Goal: Information Seeking & Learning: Check status

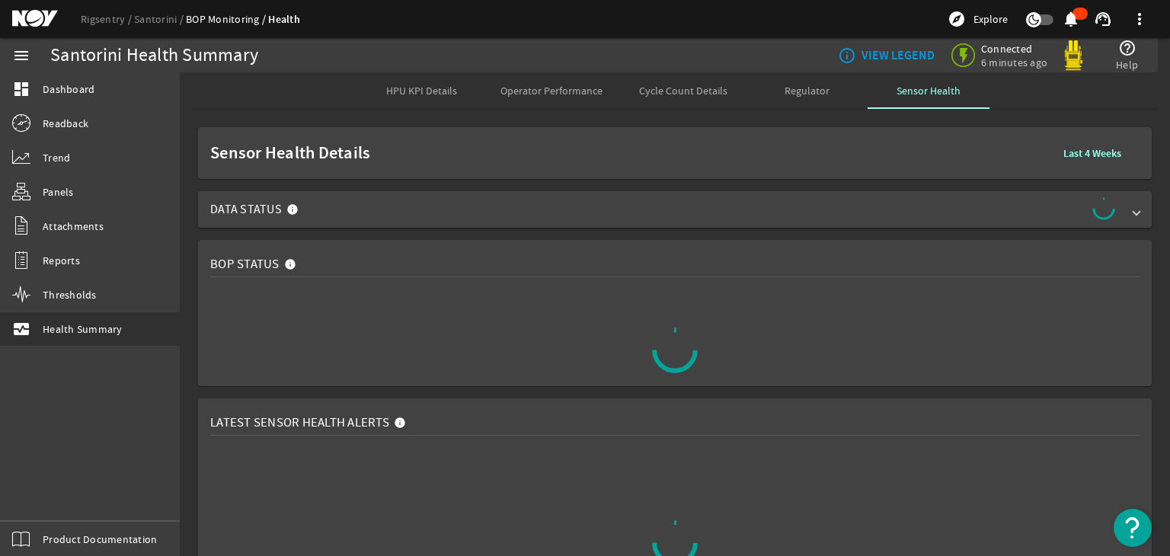
click at [351, 212] on span "Data Status" at bounding box center [671, 209] width 923 height 24
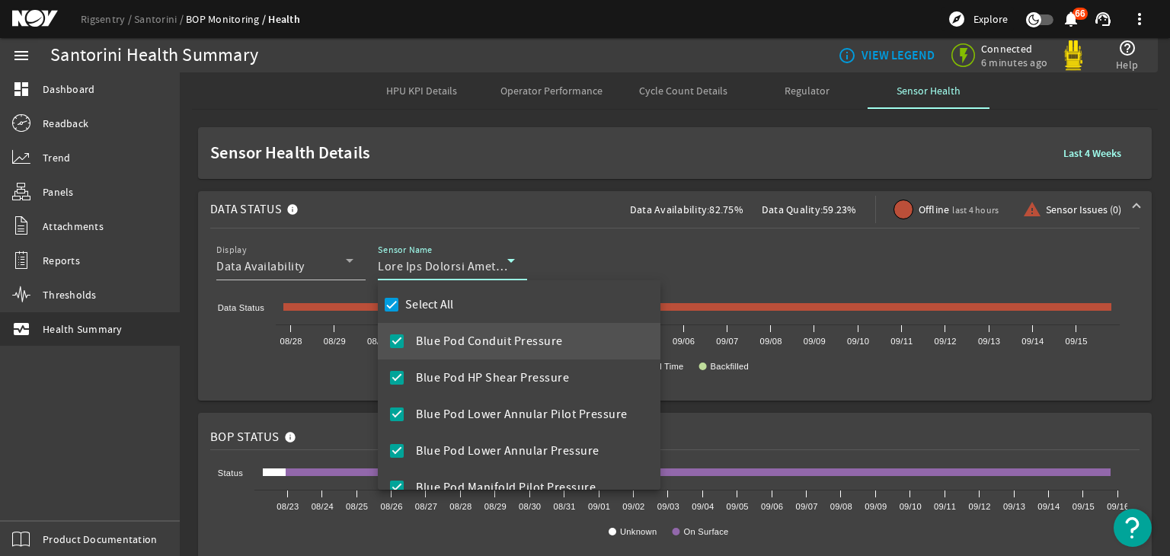
click at [437, 289] on mat-checkbox "Select All" at bounding box center [417, 304] width 73 height 37
click at [439, 299] on label "Select All" at bounding box center [428, 304] width 52 height 15
click at [402, 299] on input "Select All" at bounding box center [391, 304] width 21 height 21
checkbox input "false"
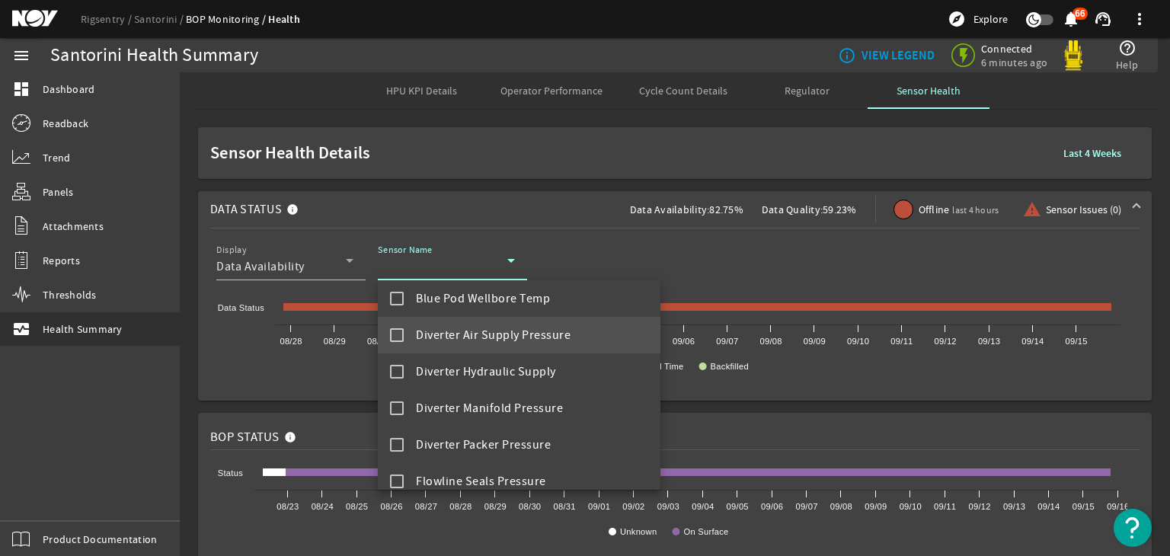
scroll to position [774, 0]
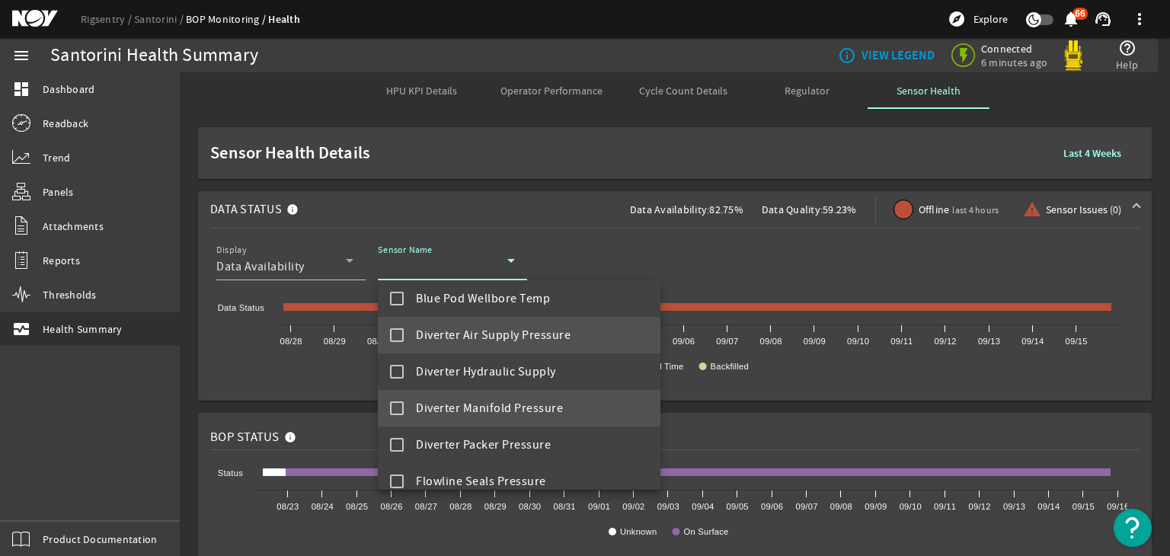
click at [490, 412] on span "Diverter Manifold Pressure" at bounding box center [489, 408] width 147 height 18
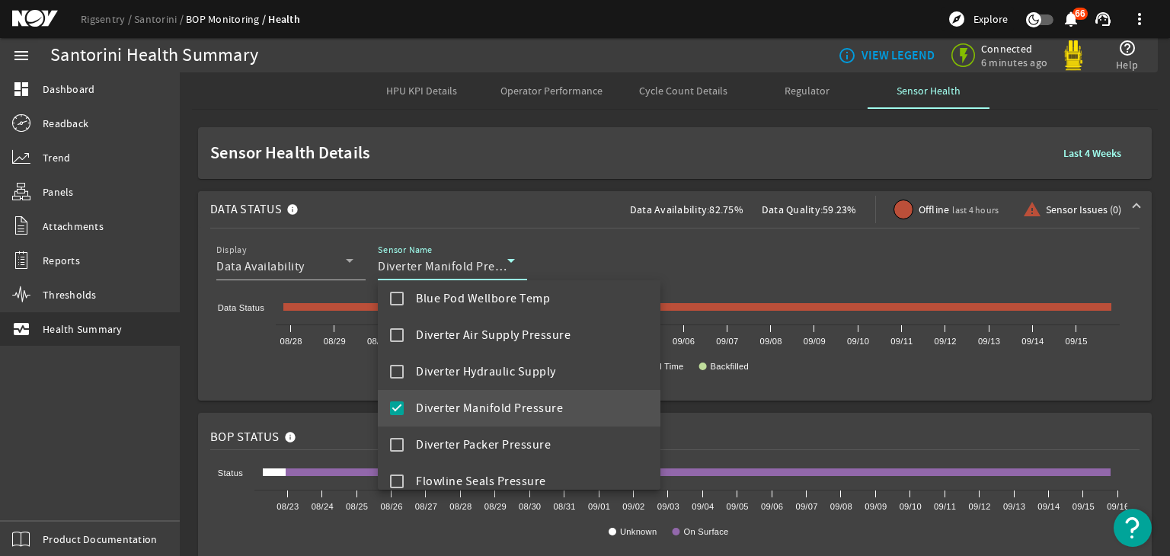
click at [579, 192] on div at bounding box center [585, 278] width 1170 height 556
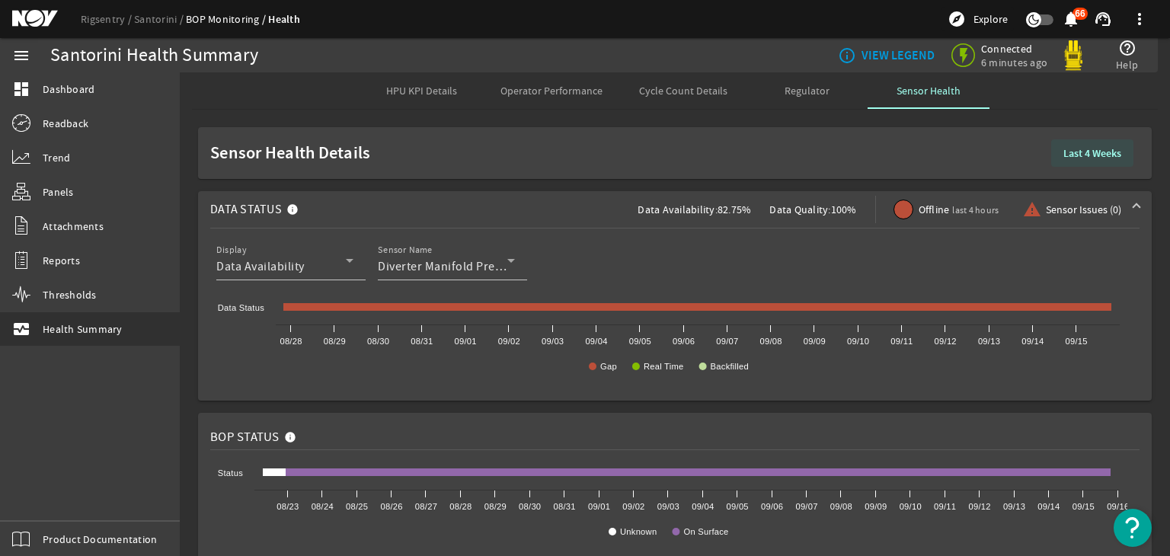
click at [1063, 156] on b "Last 4 Weeks" at bounding box center [1092, 153] width 58 height 14
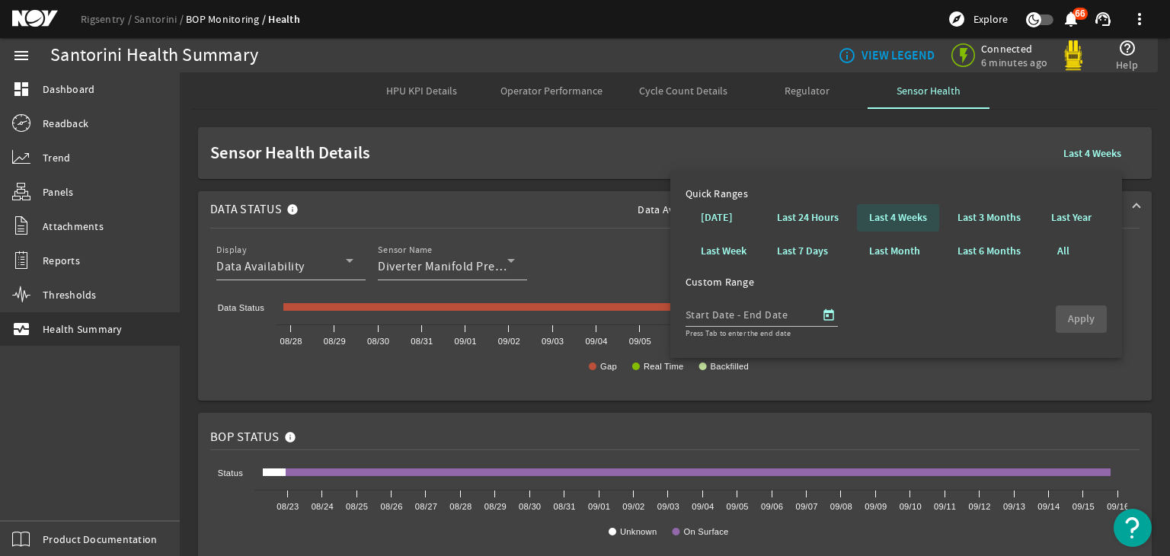
click at [874, 232] on span at bounding box center [898, 218] width 82 height 37
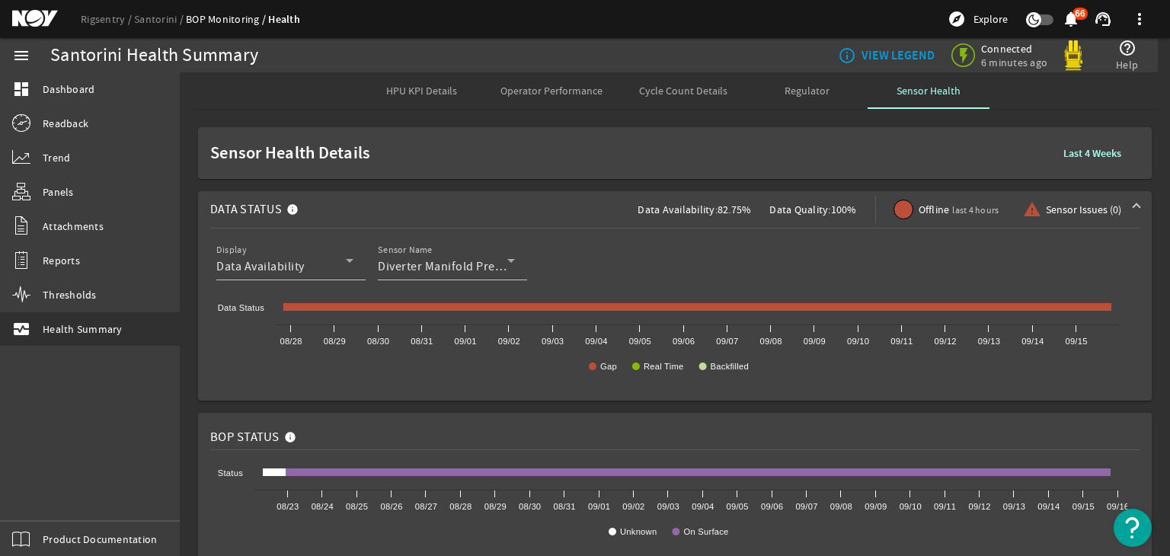
click at [1065, 153] on b "Last 4 Weeks" at bounding box center [1092, 153] width 58 height 14
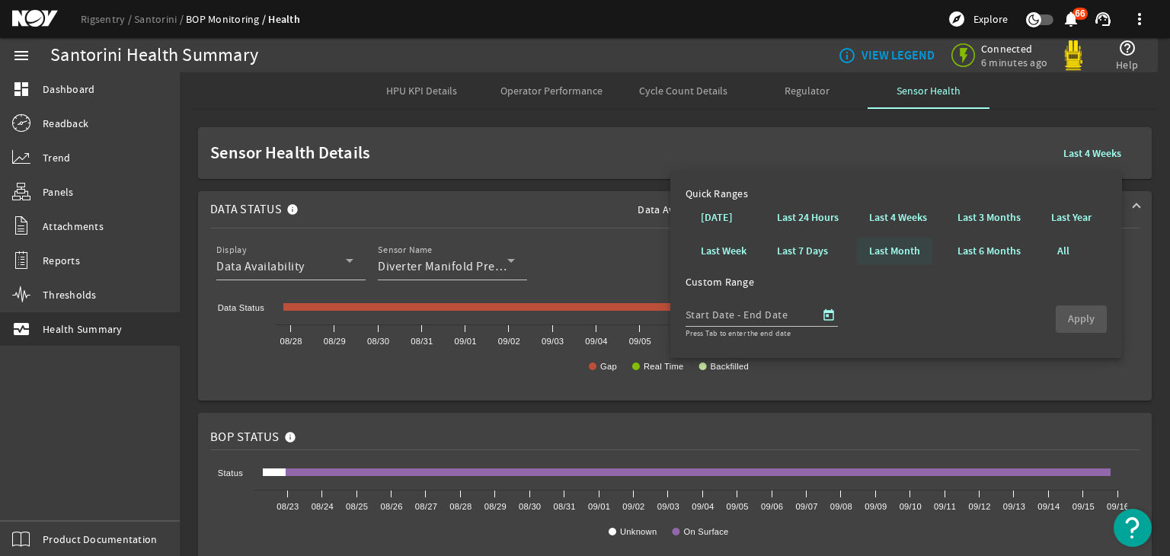
click at [895, 248] on b "Last Month" at bounding box center [894, 251] width 51 height 15
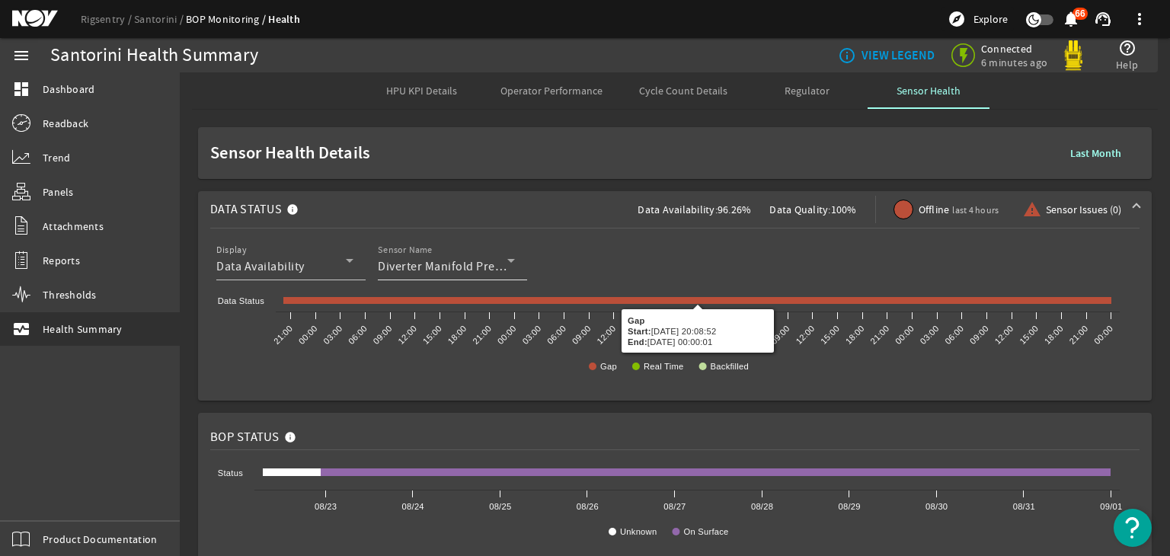
click at [408, 263] on span "Diverter Manifold Pressure" at bounding box center [451, 266] width 147 height 15
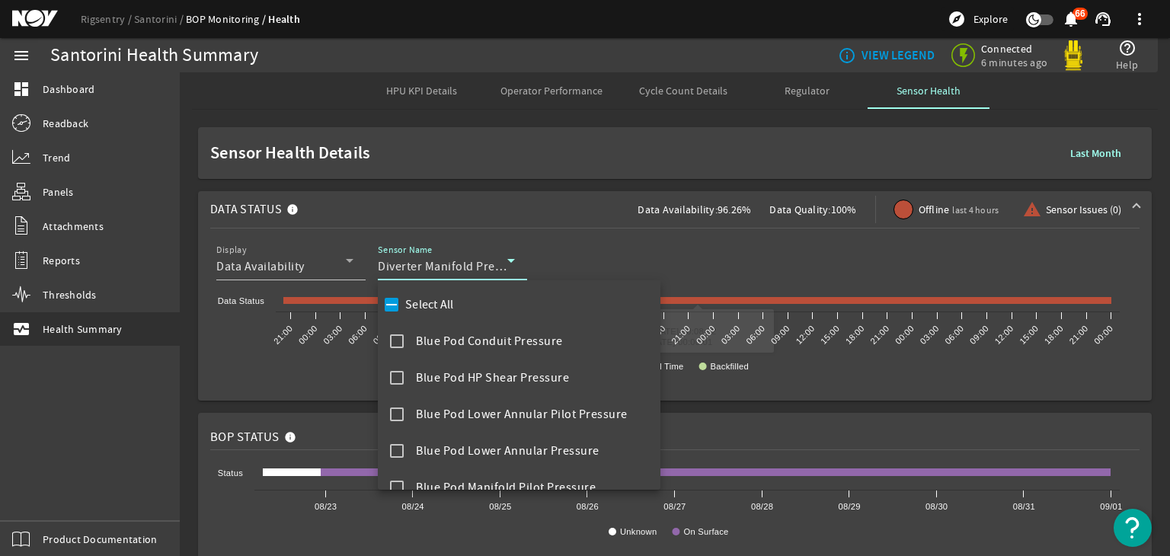
scroll to position [710, 0]
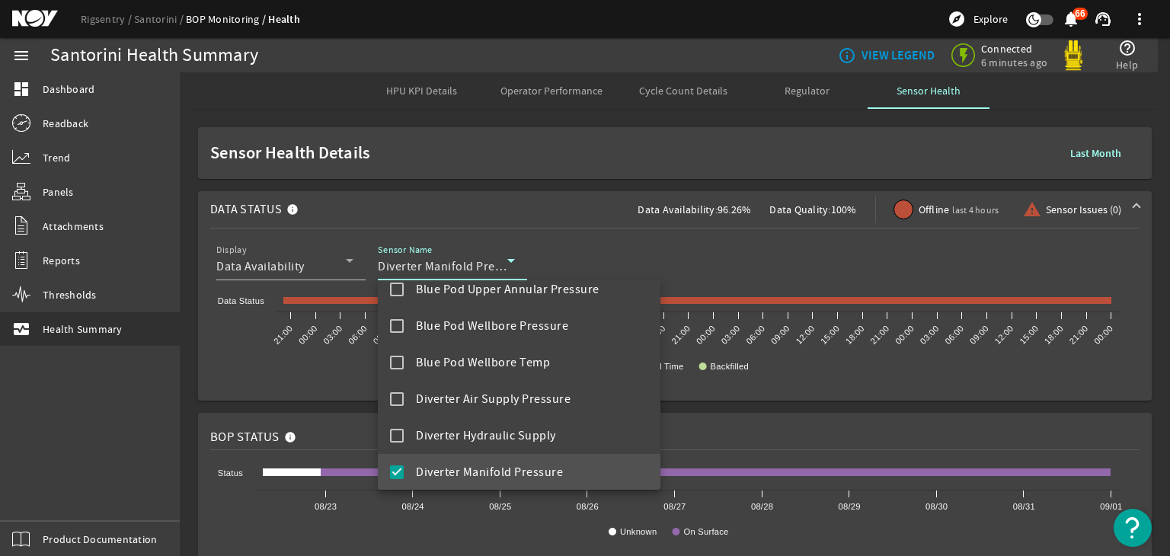
click at [281, 388] on div at bounding box center [585, 278] width 1170 height 556
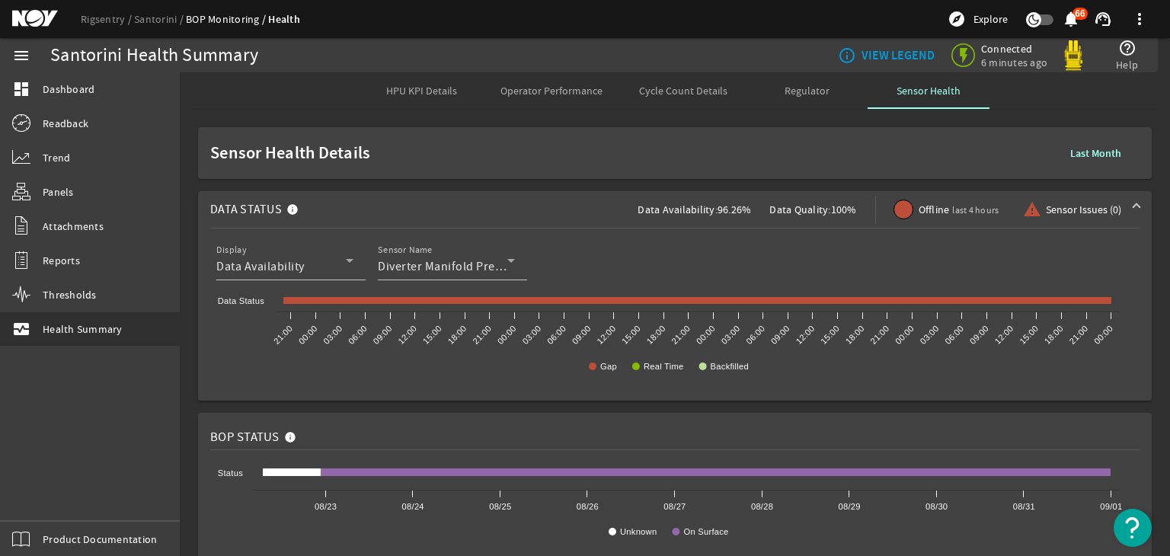
click at [576, 91] on span "Operator Performance" at bounding box center [551, 90] width 102 height 11
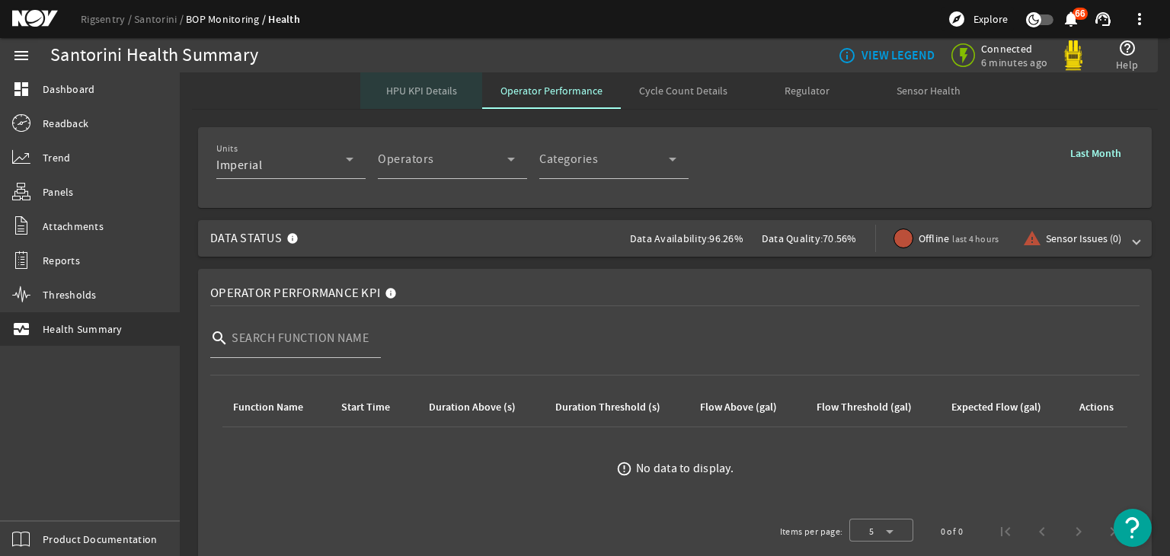
click at [391, 91] on span "HPU KPI Details" at bounding box center [421, 90] width 71 height 11
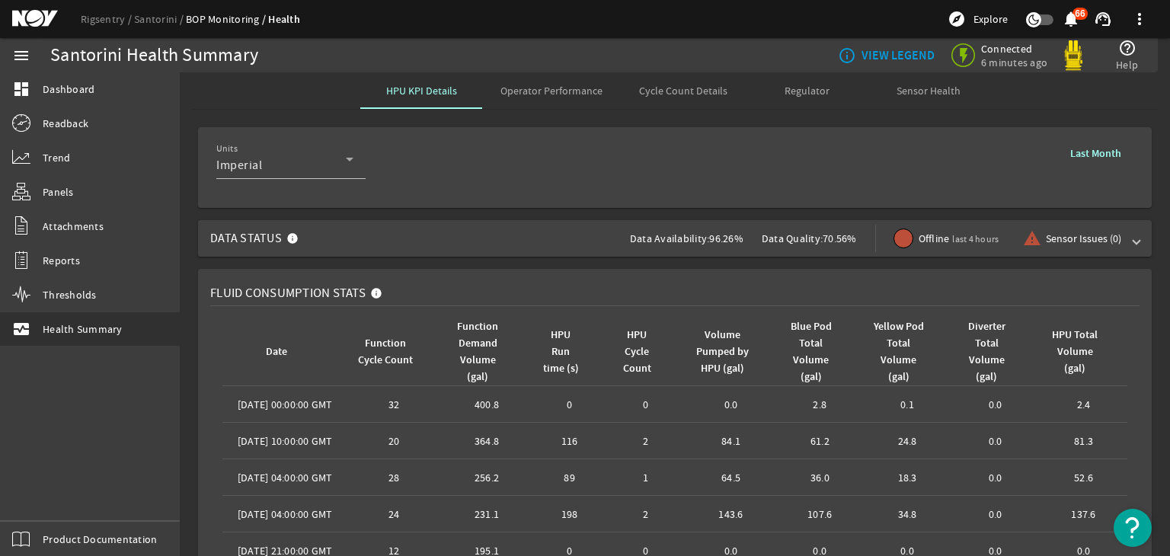
click at [447, 238] on span "Data Status Data Availability: 96.26% Data Quality: 70.56% Offline last 4 hours…" at bounding box center [671, 238] width 923 height 37
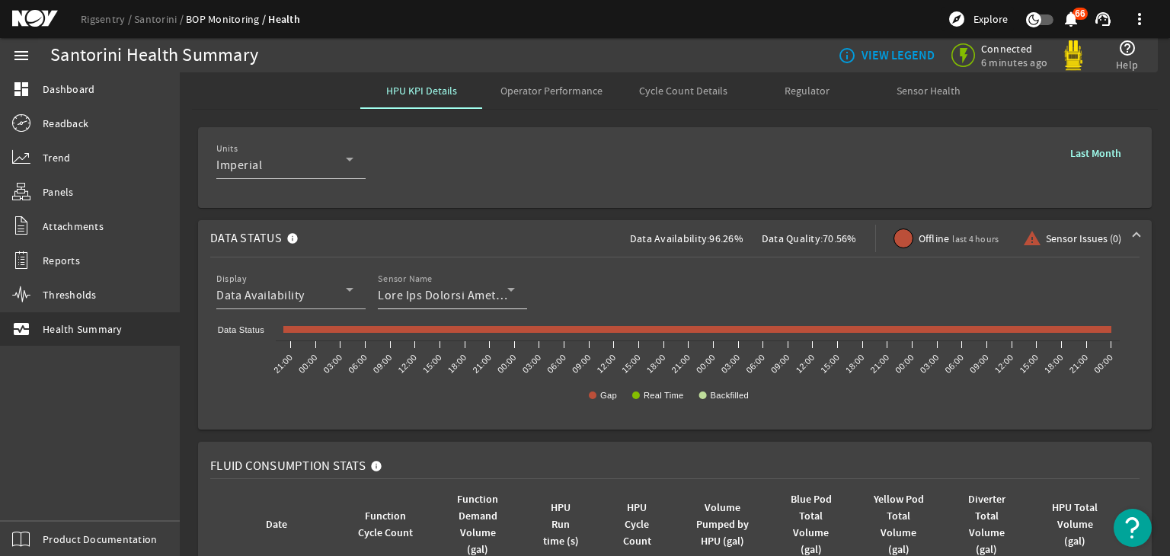
click at [481, 286] on div at bounding box center [442, 295] width 129 height 18
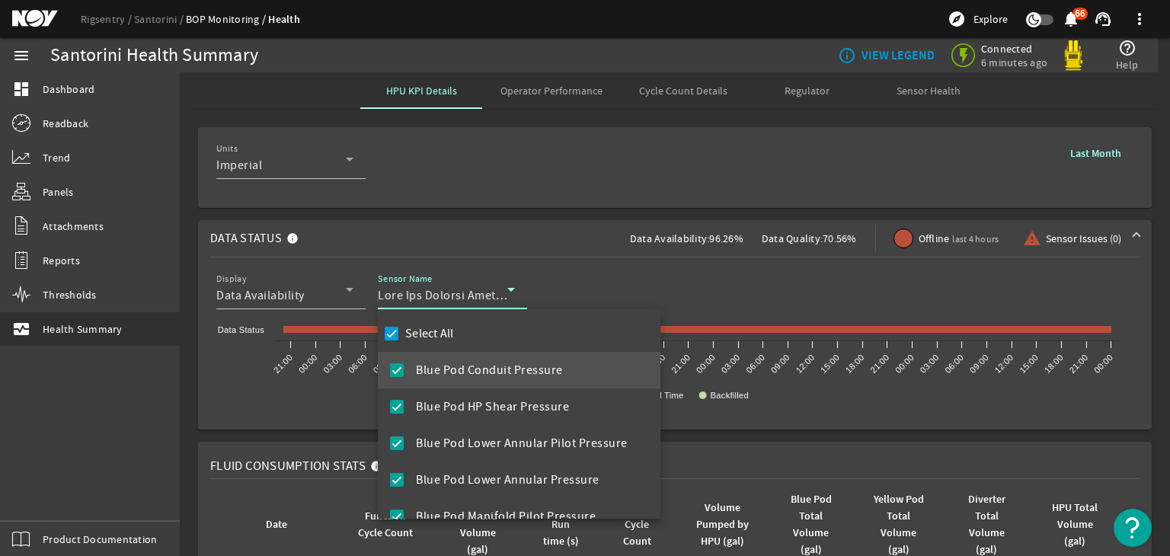
click at [418, 340] on label "Select All" at bounding box center [428, 333] width 52 height 15
click at [402, 340] on input "Select All" at bounding box center [391, 333] width 21 height 21
checkbox input "false"
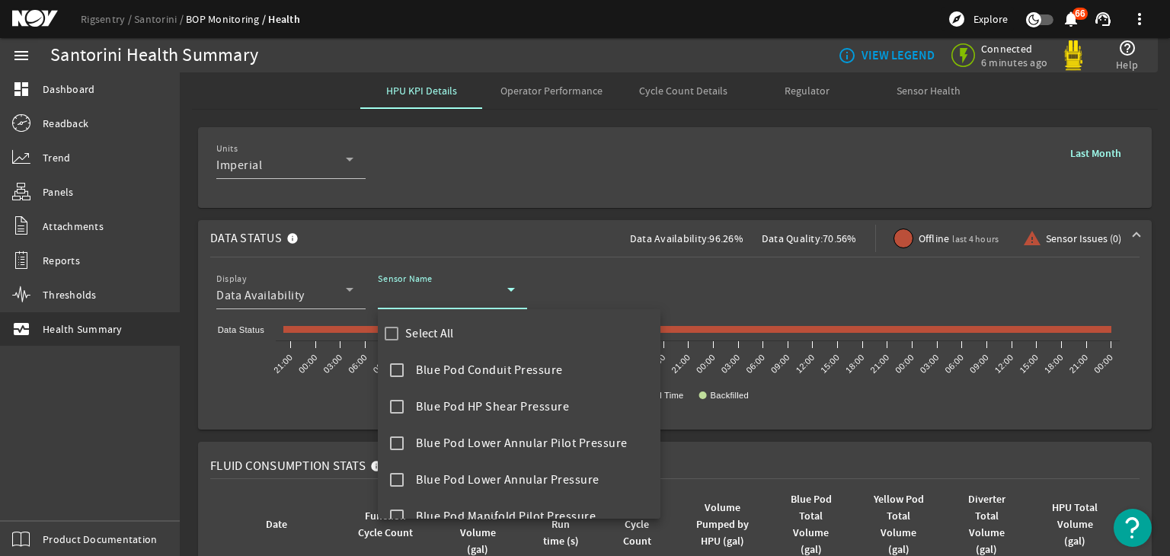
click at [415, 296] on div at bounding box center [585, 278] width 1170 height 556
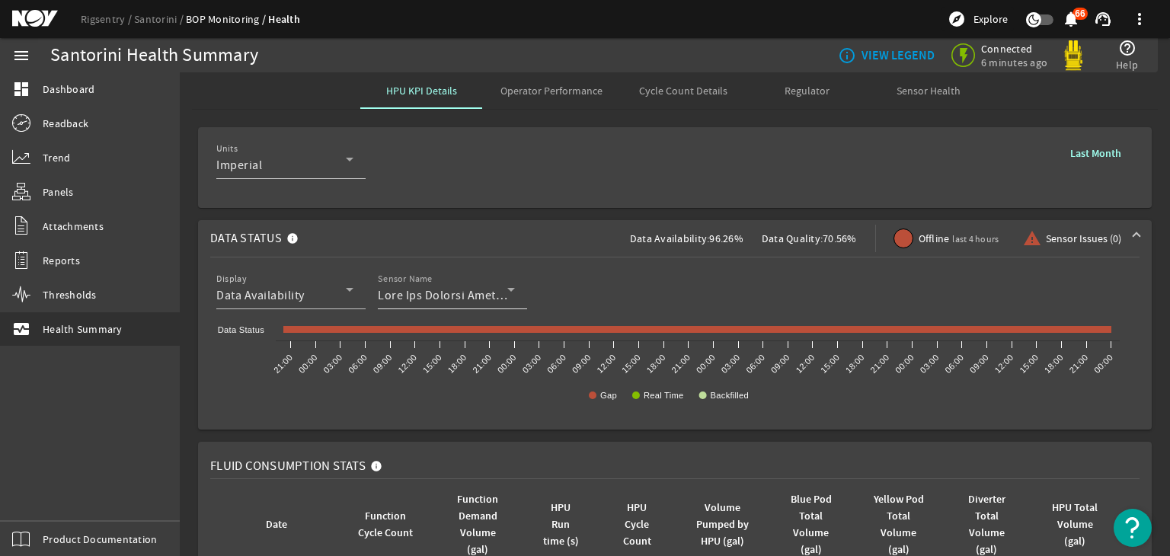
click at [431, 279] on mat-label "Sensor Name" at bounding box center [405, 278] width 55 height 11
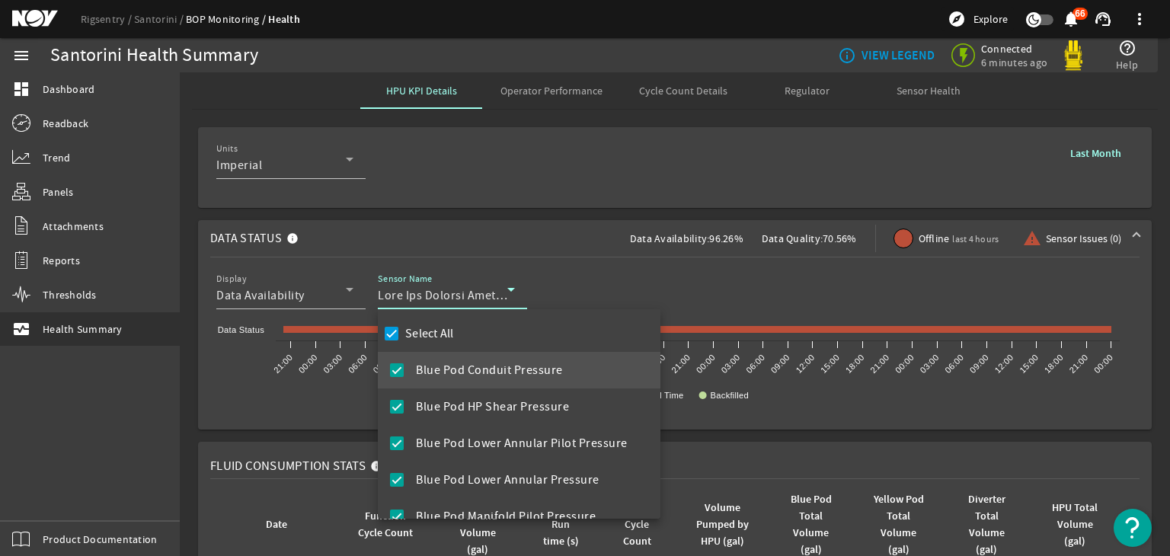
click at [427, 327] on label "Select All" at bounding box center [428, 333] width 52 height 15
click at [402, 327] on input "Select All" at bounding box center [391, 333] width 21 height 21
checkbox input "false"
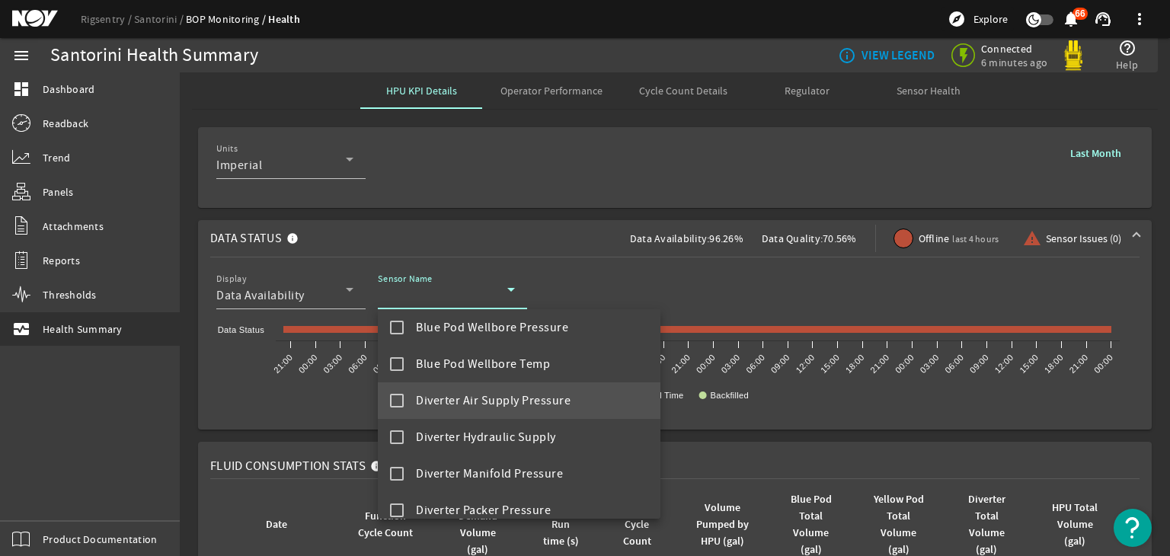
scroll to position [743, 0]
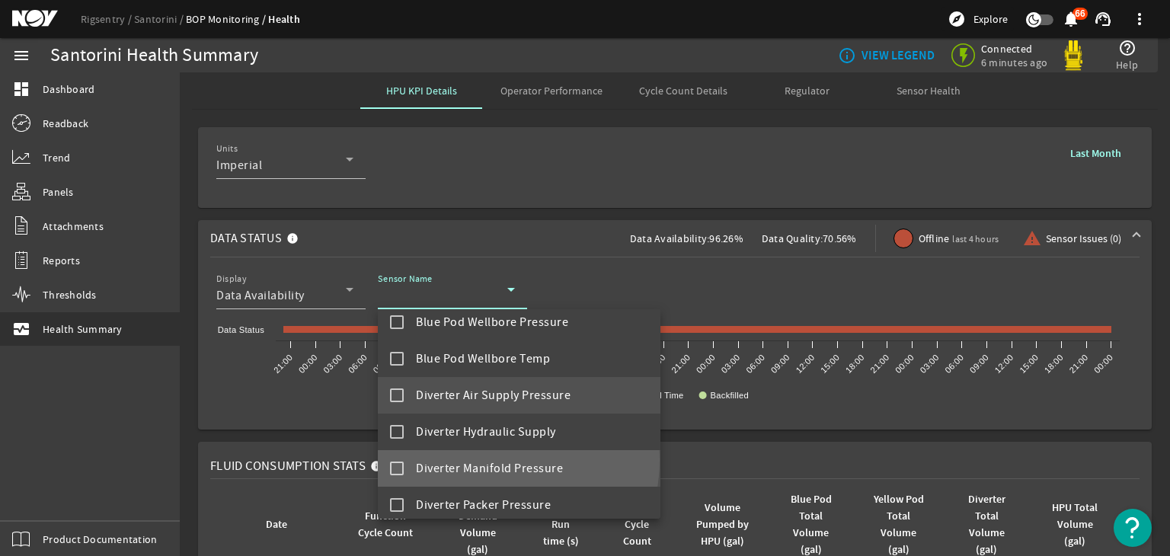
click at [484, 459] on span "Diverter Manifold Pressure" at bounding box center [489, 468] width 147 height 18
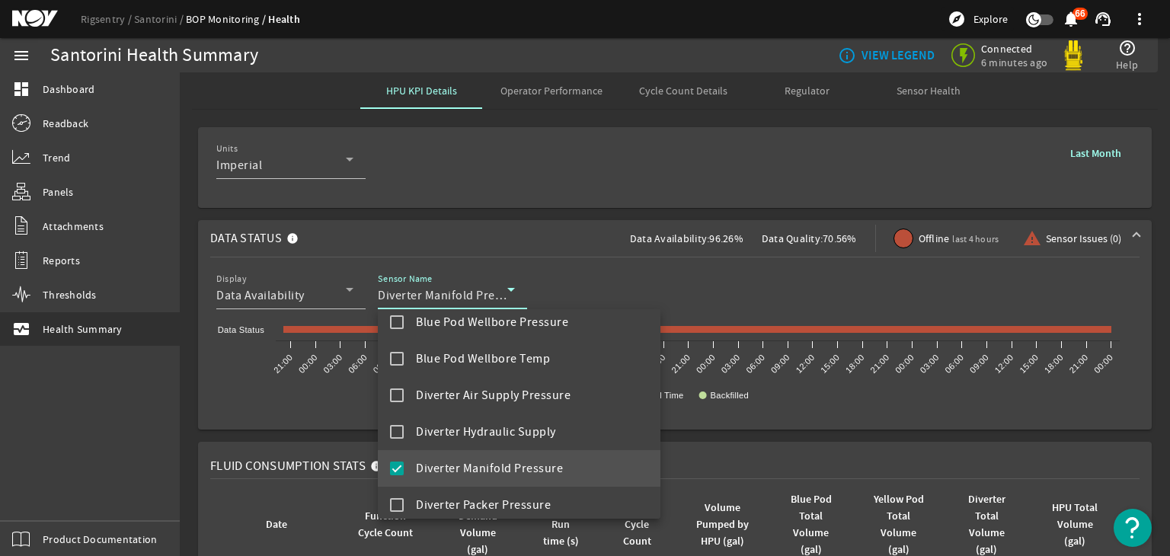
click at [436, 211] on div at bounding box center [585, 278] width 1170 height 556
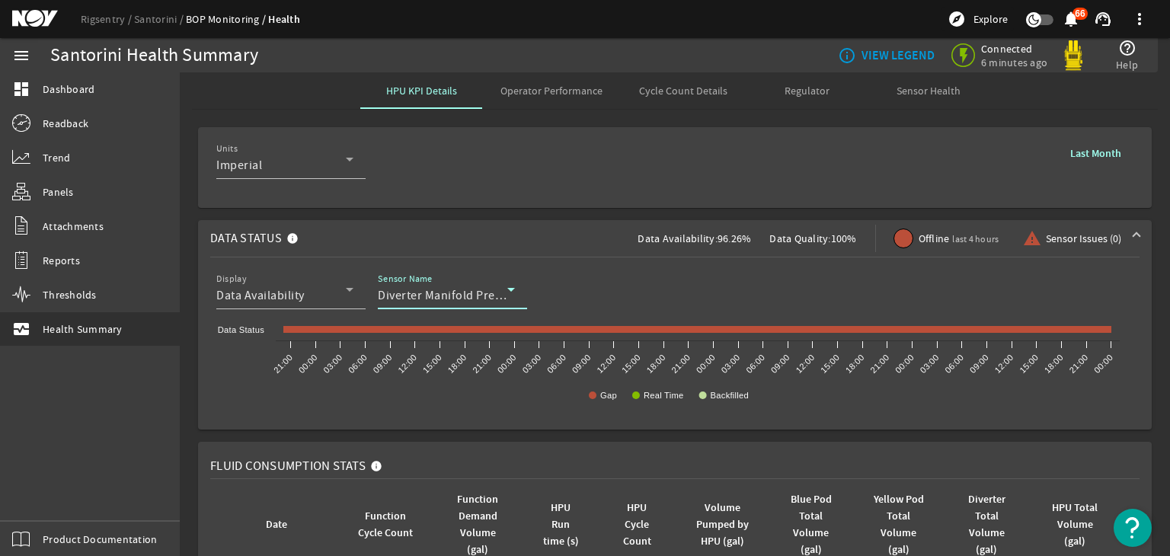
click at [393, 290] on span "Diverter Manifold Pressure" at bounding box center [451, 295] width 147 height 15
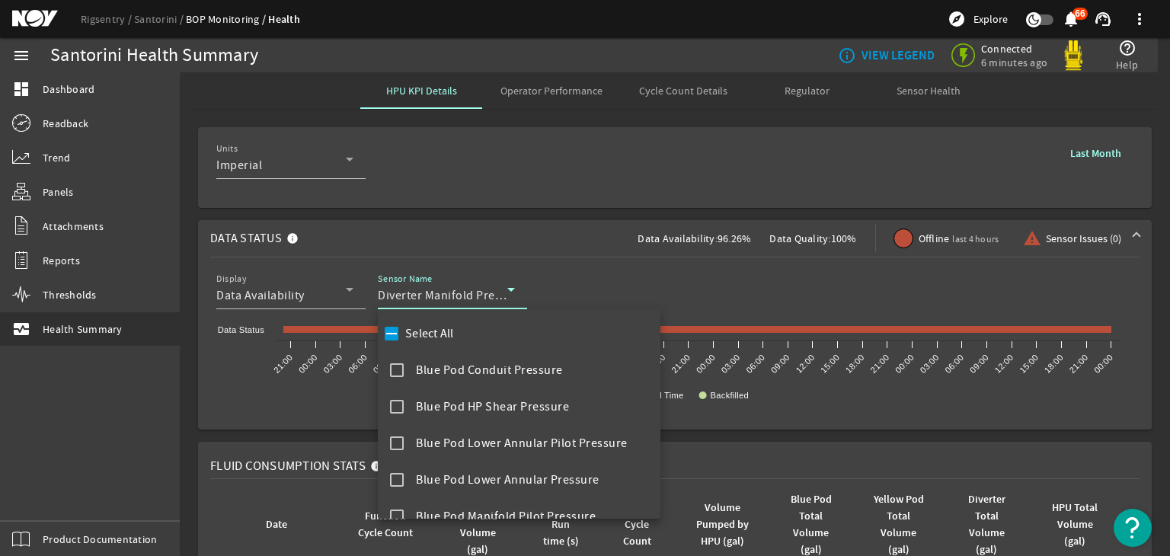
scroll to position [710, 0]
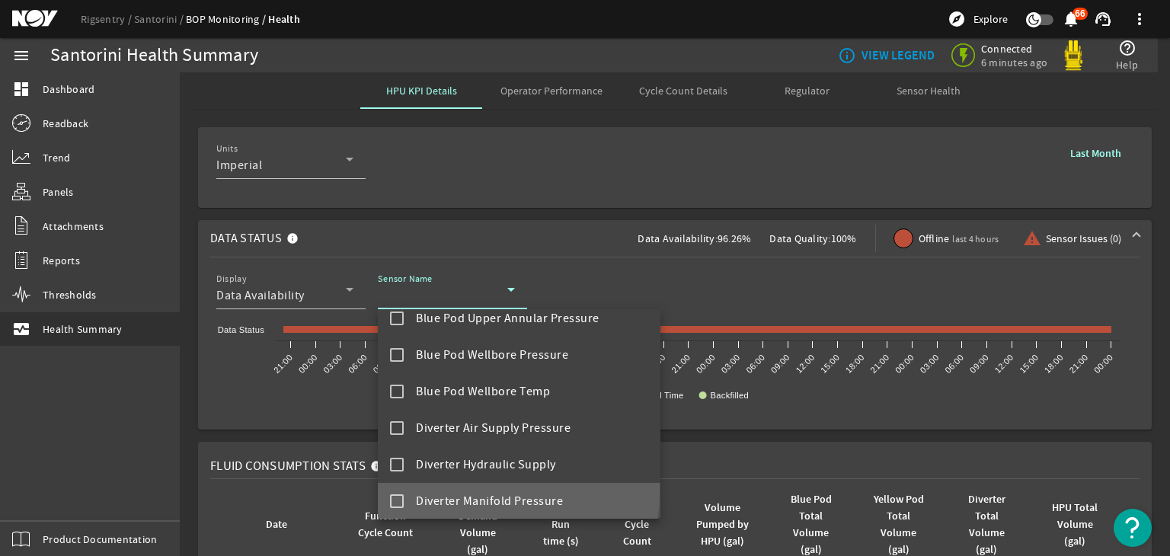
click at [503, 492] on span "Diverter Manifold Pressure" at bounding box center [489, 501] width 147 height 18
